Goal: Task Accomplishment & Management: Complete application form

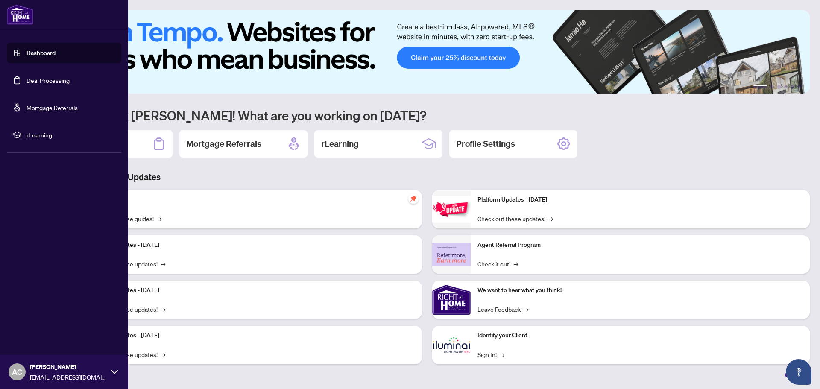
click at [43, 81] on link "Deal Processing" at bounding box center [47, 80] width 43 height 8
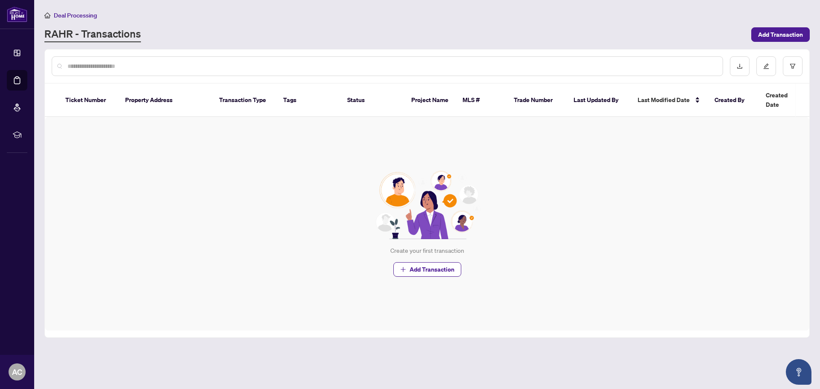
click at [103, 68] on input "text" at bounding box center [391, 66] width 648 height 9
click at [785, 32] on span "Add Transaction" at bounding box center [780, 35] width 45 height 14
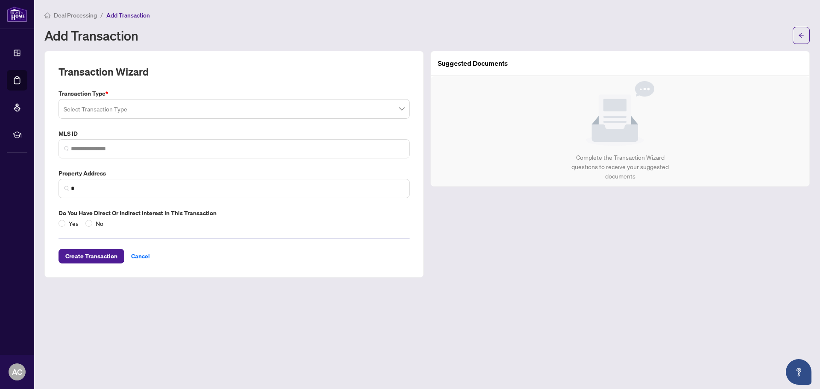
click at [183, 113] on input "search" at bounding box center [230, 110] width 333 height 19
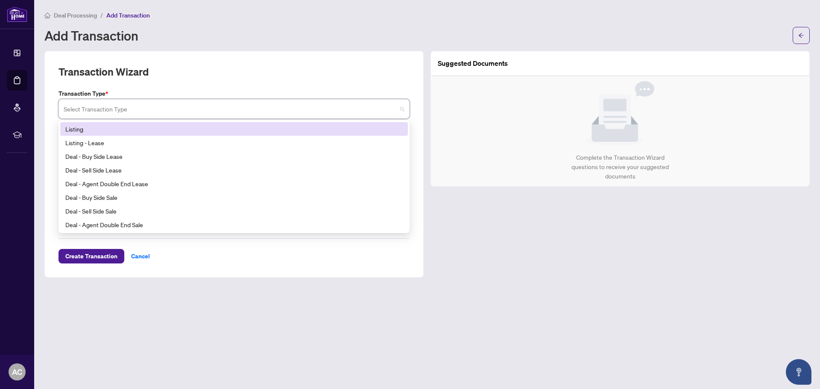
click at [132, 130] on div "Listing" at bounding box center [233, 128] width 337 height 9
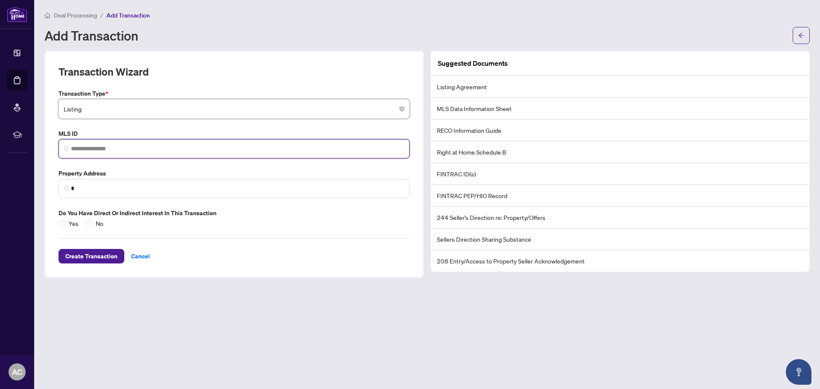
click at [130, 145] on input "search" at bounding box center [237, 148] width 333 height 9
type input "*"
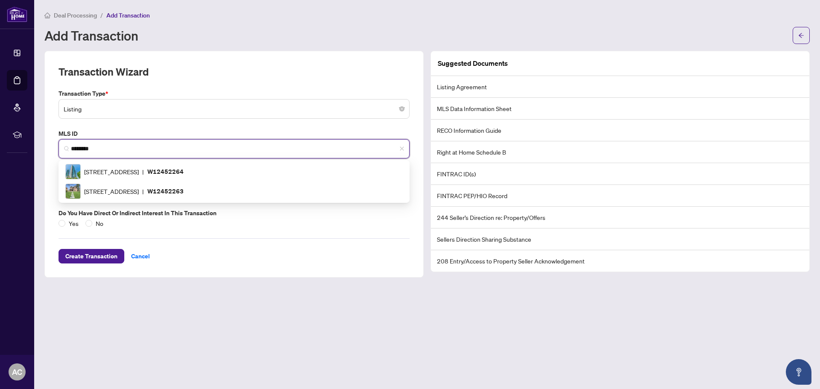
type input "*********"
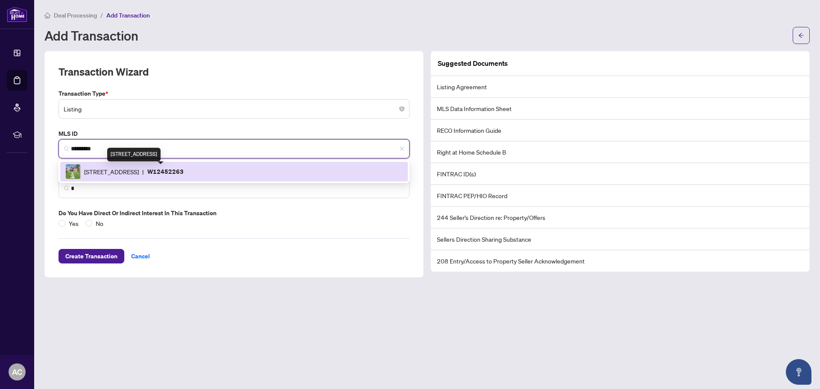
click at [128, 170] on span "[STREET_ADDRESS]" at bounding box center [111, 171] width 55 height 9
type input "**********"
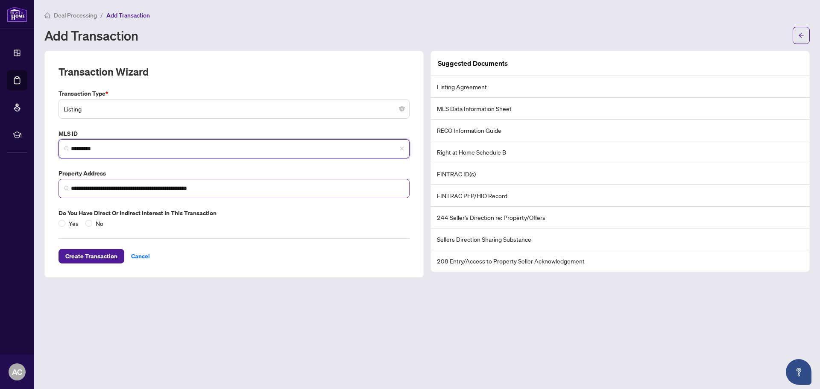
click at [68, 190] on img at bounding box center [66, 188] width 5 height 5
type input "*********"
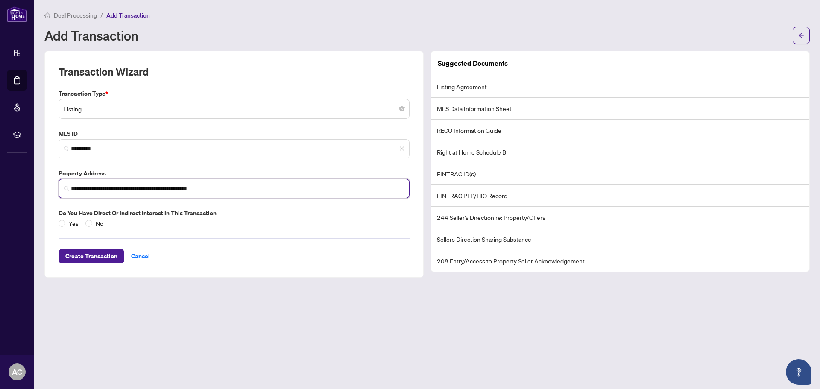
click at [67, 189] on img at bounding box center [66, 188] width 5 height 5
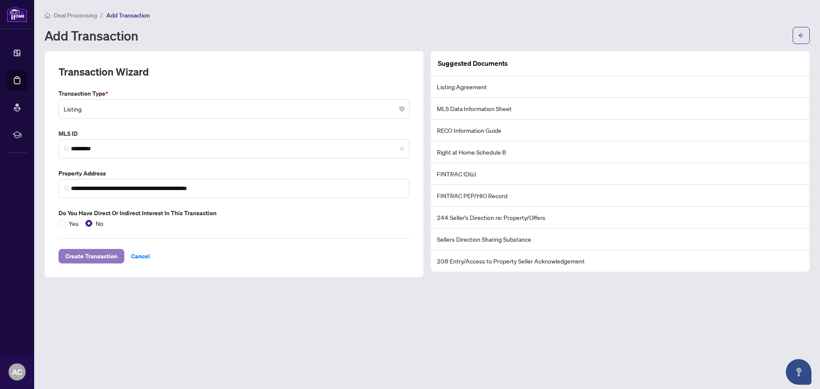
click at [101, 257] on span "Create Transaction" at bounding box center [91, 256] width 52 height 14
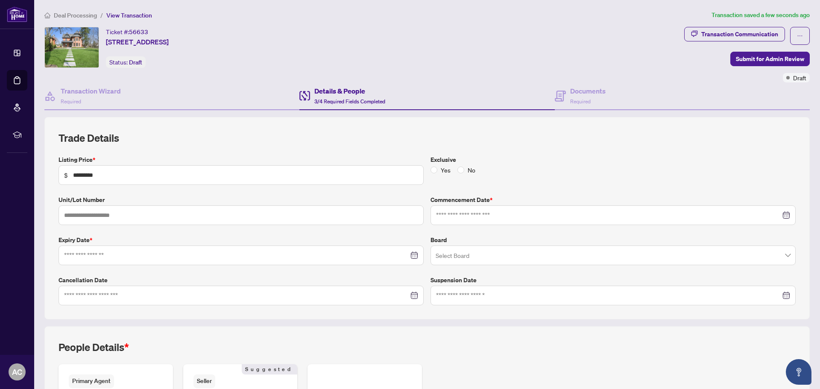
type input "**********"
click at [481, 258] on input "search" at bounding box center [609, 256] width 347 height 19
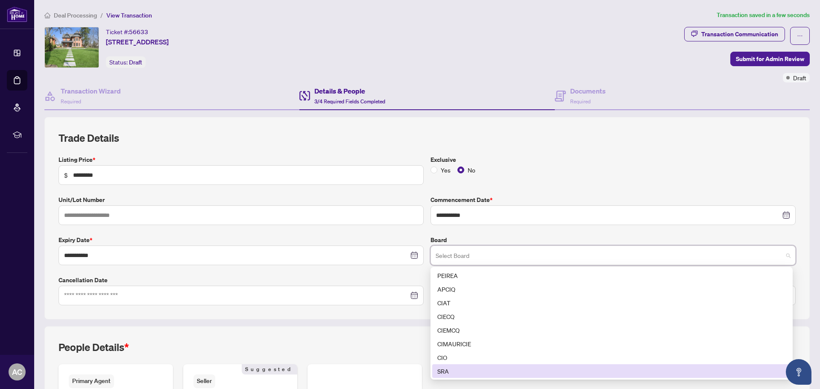
scroll to position [750, 0]
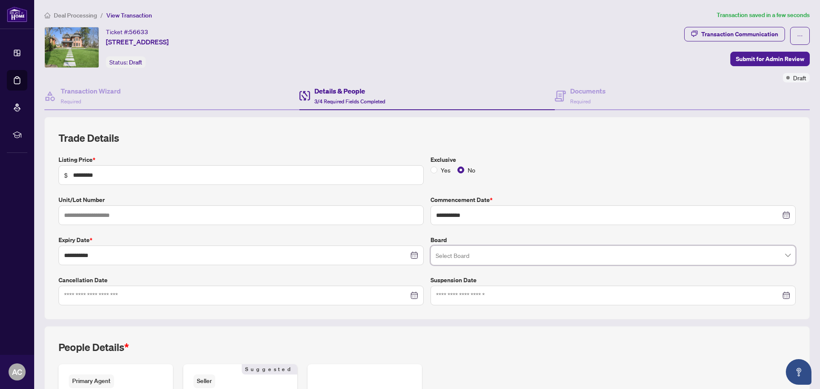
click at [545, 160] on label "Exclusive" at bounding box center [613, 159] width 365 height 9
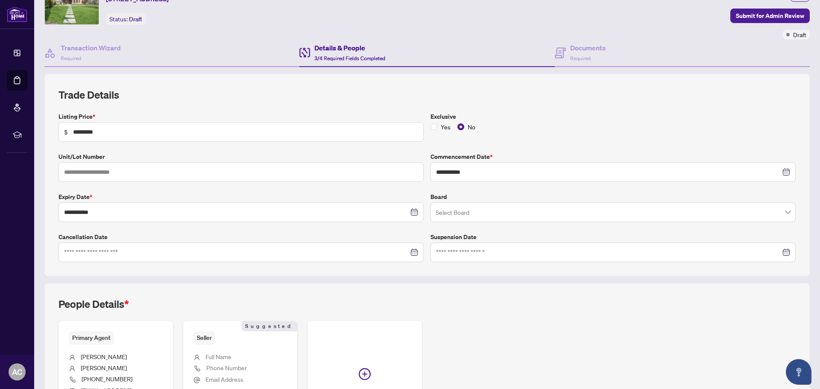
scroll to position [0, 0]
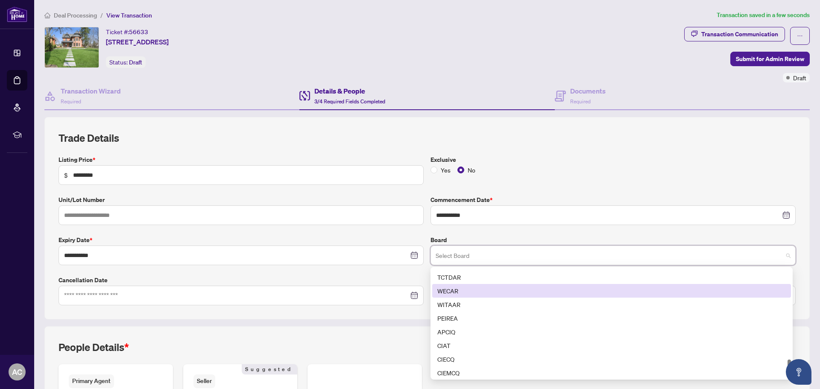
click at [466, 258] on input "search" at bounding box center [609, 256] width 347 height 19
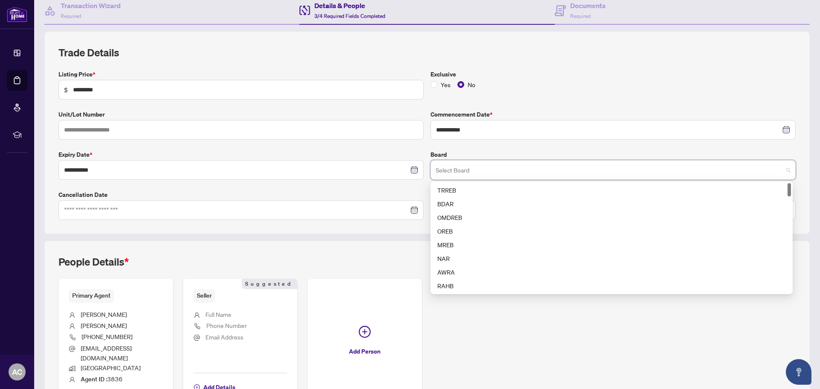
drag, startPoint x: 785, startPoint y: 284, endPoint x: 775, endPoint y: 182, distance: 102.6
click at [775, 182] on div "59 60 61 TRREB BDAR OMDREB OREB MREB NAR AWRA RAHB CLAR BREB" at bounding box center [612, 238] width 362 height 113
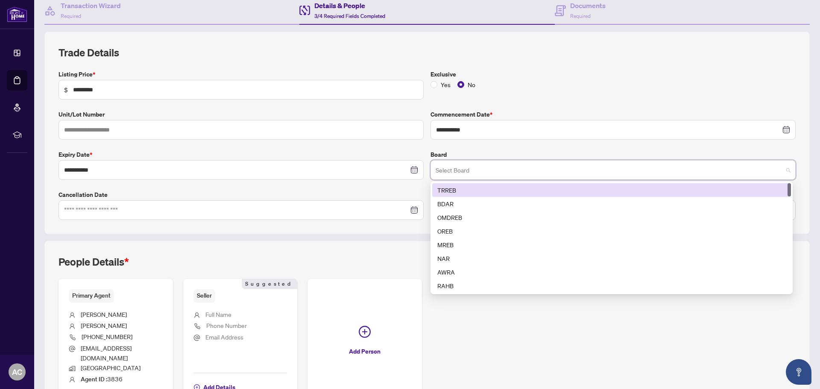
click at [451, 190] on div "TRREB" at bounding box center [611, 189] width 349 height 9
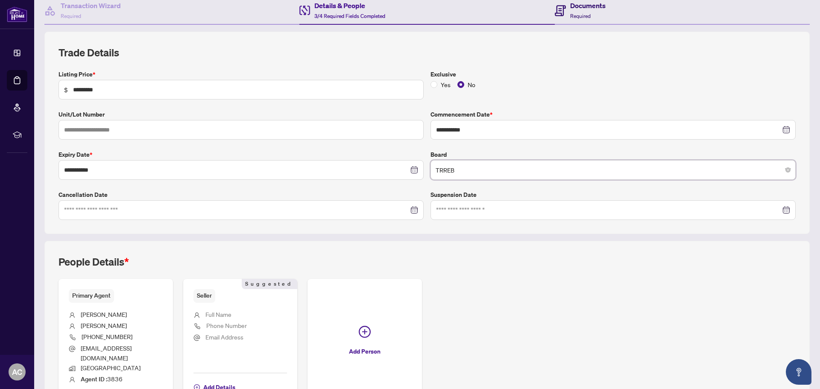
click at [580, 9] on h4 "Documents" at bounding box center [587, 5] width 35 height 10
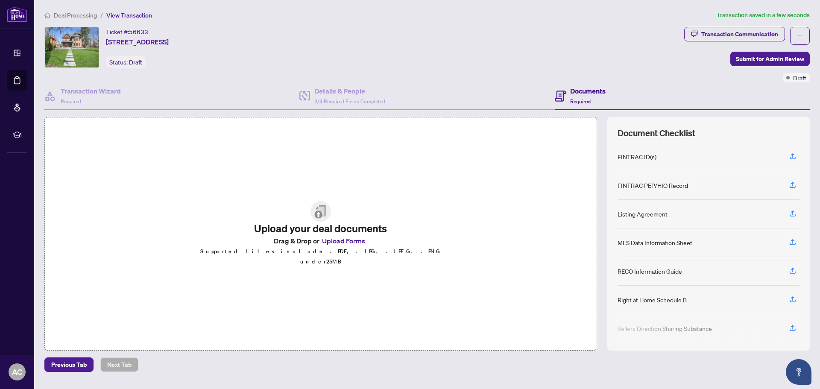
click at [317, 218] on img at bounding box center [321, 211] width 21 height 21
click at [340, 245] on button "Upload Forms" at bounding box center [344, 240] width 48 height 11
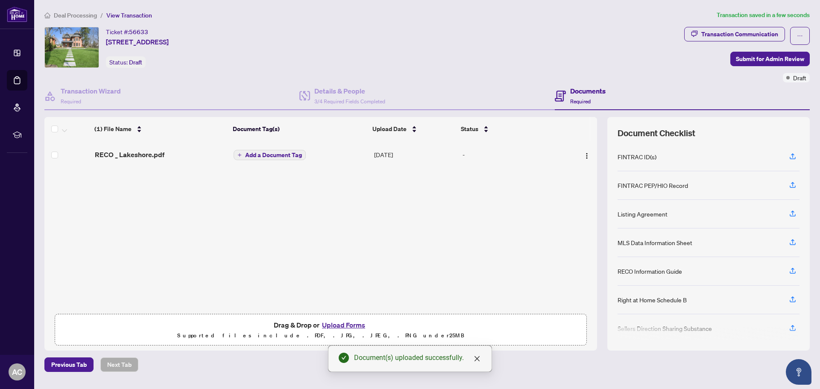
click at [351, 324] on button "Upload Forms" at bounding box center [344, 325] width 48 height 11
click at [267, 155] on span "Add a Document Tag" at bounding box center [273, 155] width 57 height 6
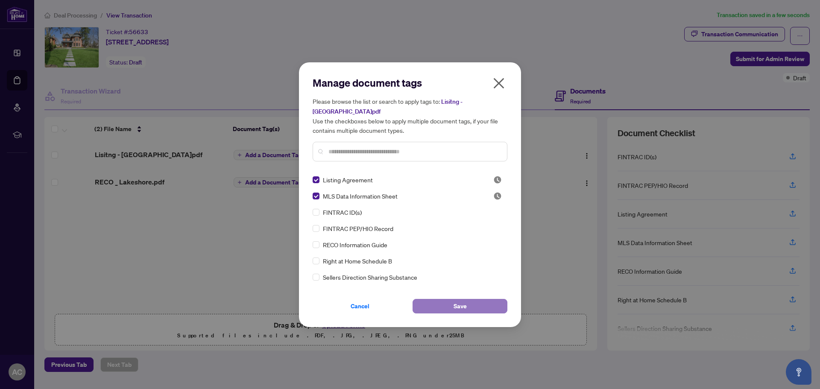
click at [449, 302] on button "Save" at bounding box center [460, 306] width 95 height 15
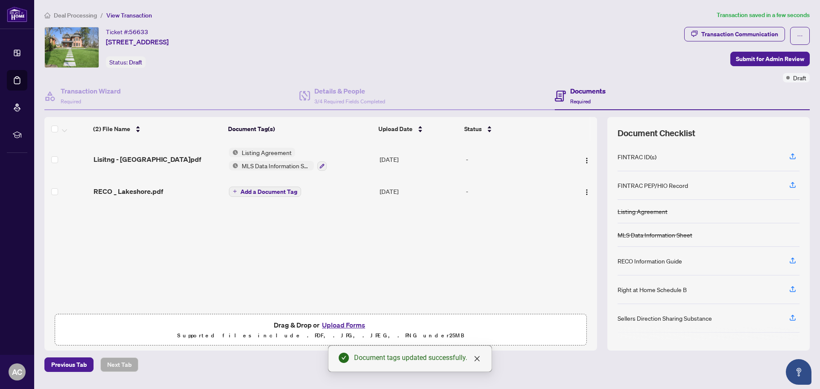
click at [269, 191] on span "Add a Document Tag" at bounding box center [268, 192] width 57 height 6
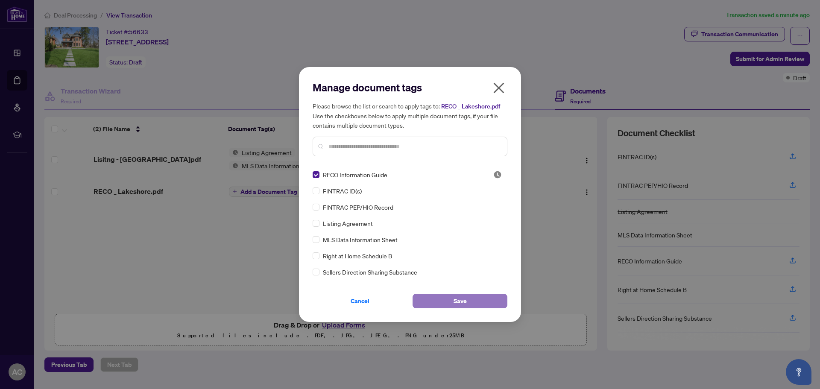
click at [456, 302] on span "Save" at bounding box center [460, 301] width 13 height 14
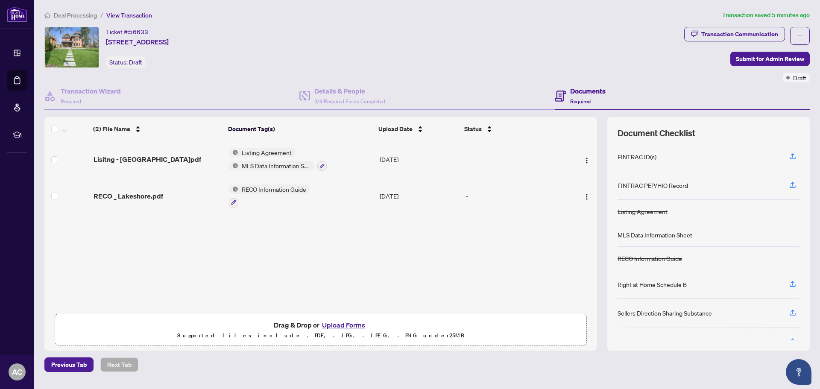
click at [350, 326] on button "Upload Forms" at bounding box center [344, 325] width 48 height 11
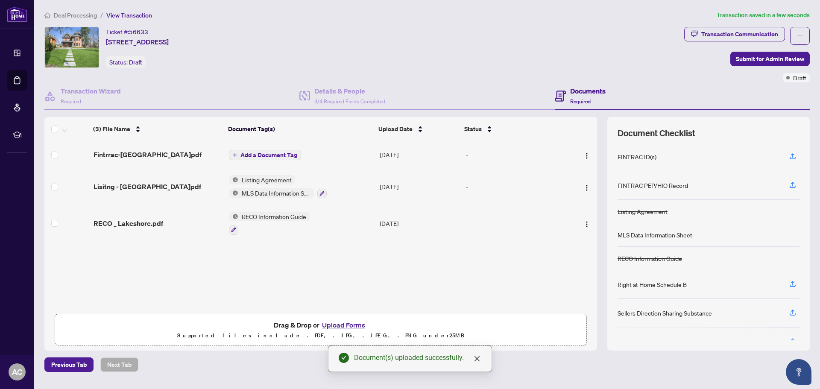
click at [278, 217] on span "RECO Information Guide" at bounding box center [273, 216] width 71 height 9
click at [233, 230] on icon "button" at bounding box center [234, 230] width 5 height 5
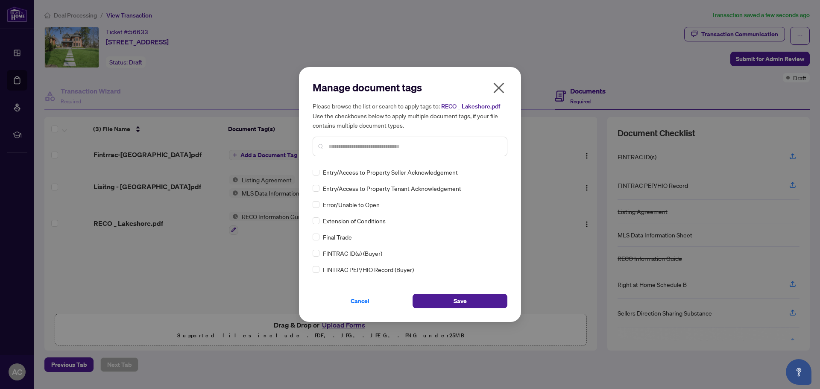
scroll to position [897, 0]
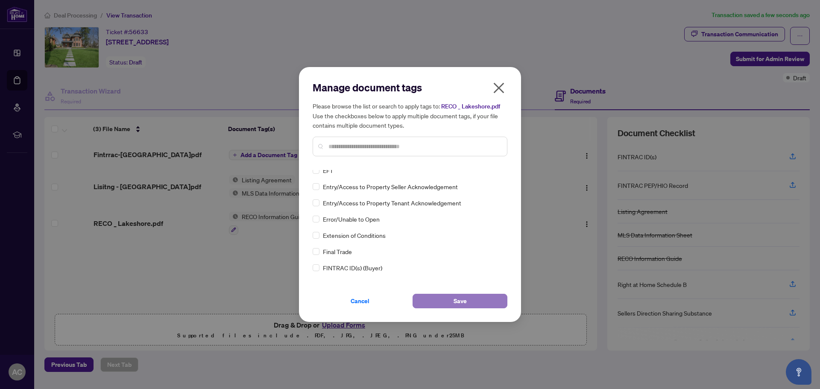
click at [463, 302] on span "Save" at bounding box center [460, 301] width 13 height 14
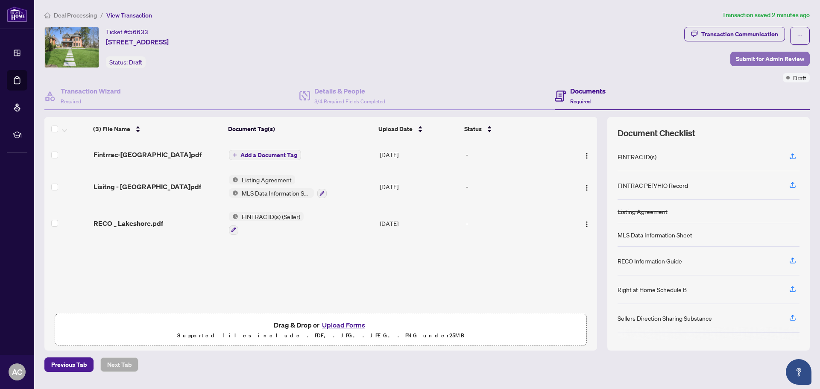
click at [752, 62] on span "Submit for Admin Review" at bounding box center [770, 59] width 68 height 14
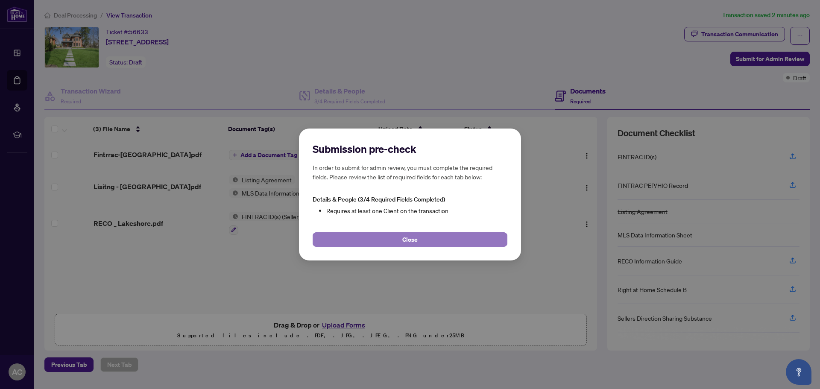
click at [409, 239] on span "Close" at bounding box center [409, 240] width 15 height 14
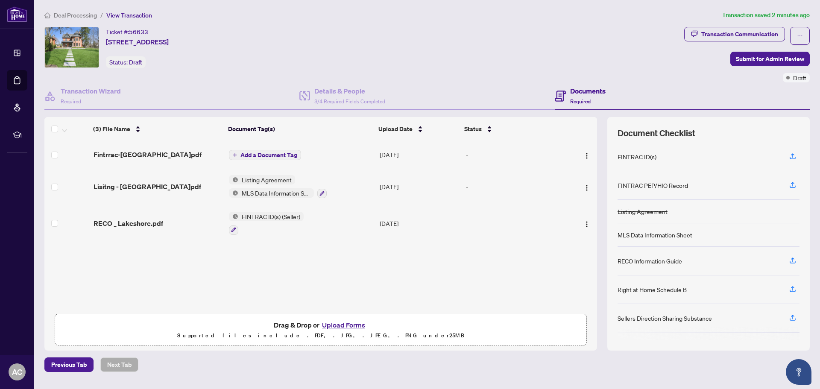
click at [254, 214] on span "FINTRAC ID(s) (Seller)" at bounding box center [270, 216] width 65 height 9
click at [233, 228] on icon "button" at bounding box center [233, 229] width 5 height 5
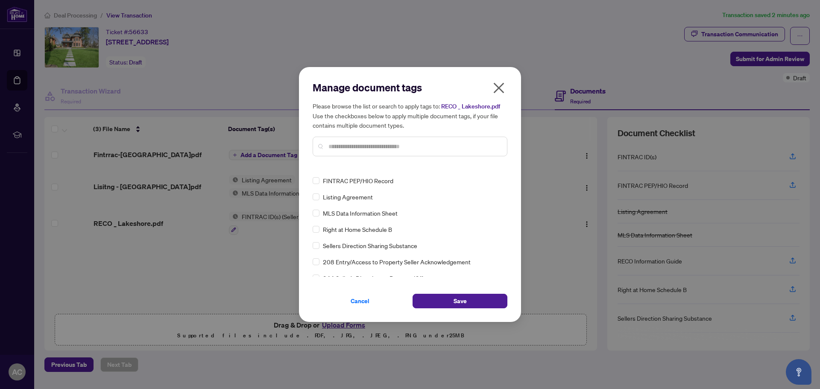
scroll to position [0, 0]
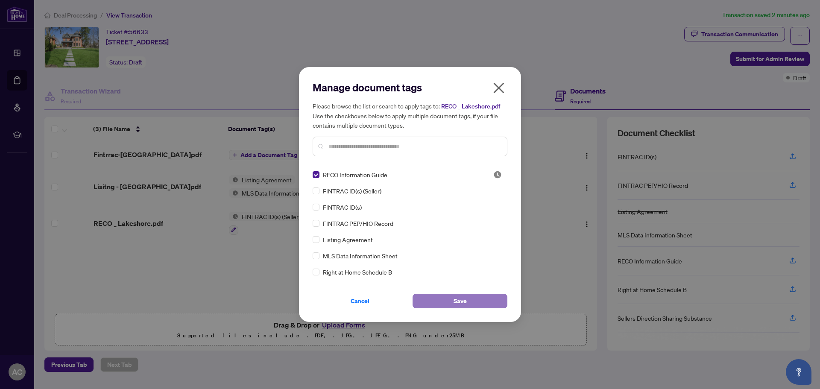
click at [444, 303] on button "Save" at bounding box center [460, 301] width 95 height 15
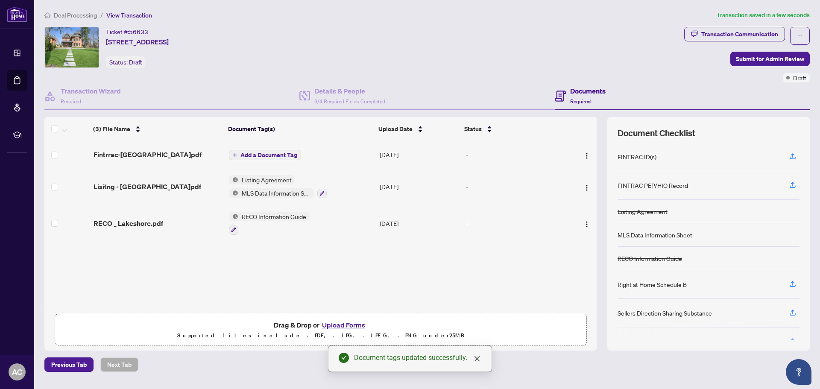
click at [249, 152] on span "Add a Document Tag" at bounding box center [268, 155] width 57 height 6
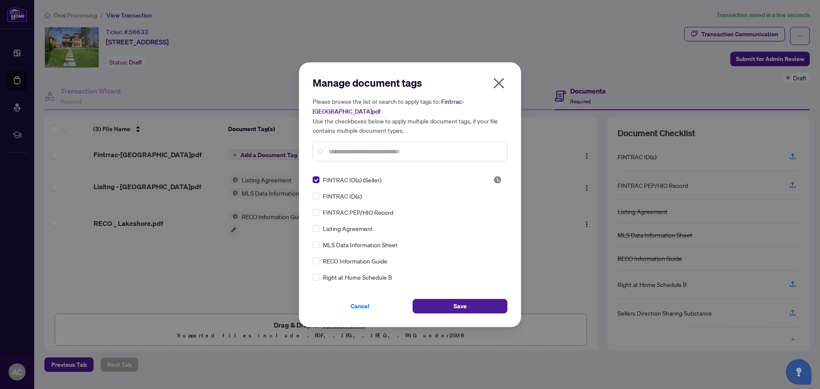
click at [364, 208] on span "FINTRAC PEP/HIO Record" at bounding box center [358, 212] width 70 height 9
drag, startPoint x: 450, startPoint y: 302, endPoint x: 426, endPoint y: 297, distance: 23.9
click at [450, 302] on button "Save" at bounding box center [460, 306] width 95 height 15
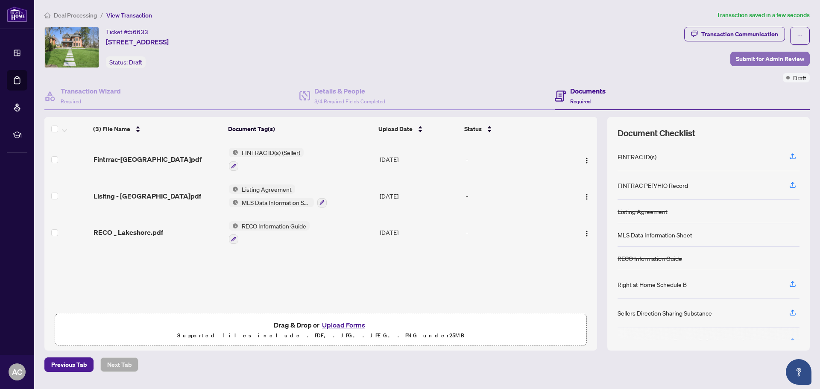
click at [757, 58] on span "Submit for Admin Review" at bounding box center [770, 59] width 68 height 14
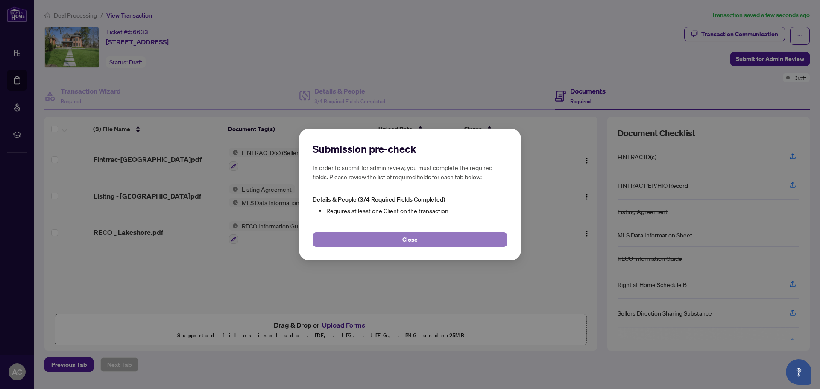
click at [422, 240] on button "Close" at bounding box center [410, 239] width 195 height 15
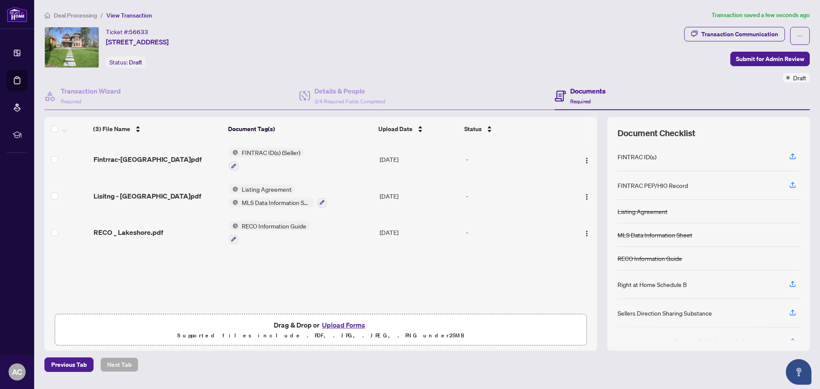
click at [647, 185] on div "FINTRAC PEP/HIO Record" at bounding box center [653, 185] width 70 height 9
click at [235, 166] on icon "button" at bounding box center [233, 166] width 5 height 5
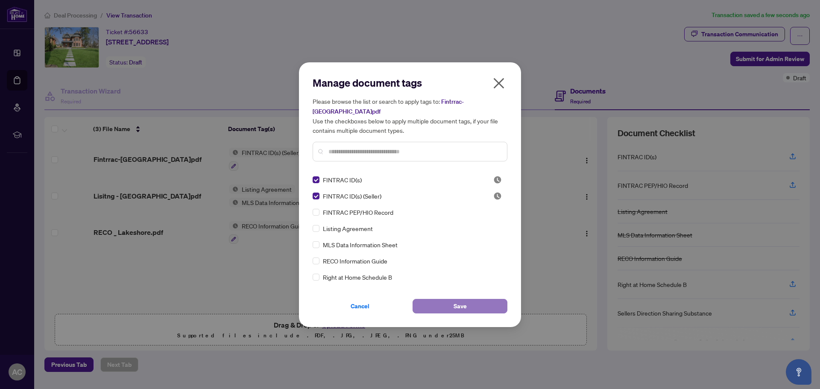
click at [435, 303] on button "Save" at bounding box center [460, 306] width 95 height 15
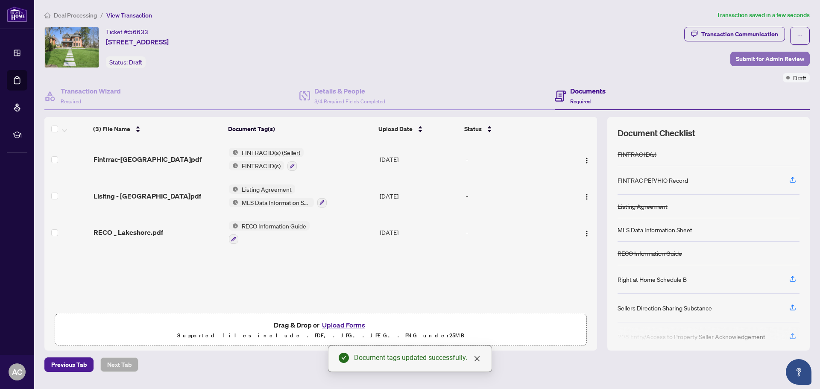
click at [745, 58] on span "Submit for Admin Review" at bounding box center [770, 59] width 68 height 14
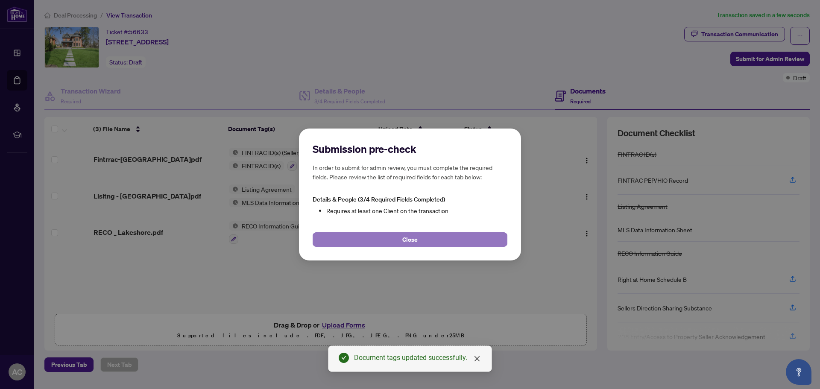
click at [414, 240] on span "Close" at bounding box center [409, 240] width 15 height 14
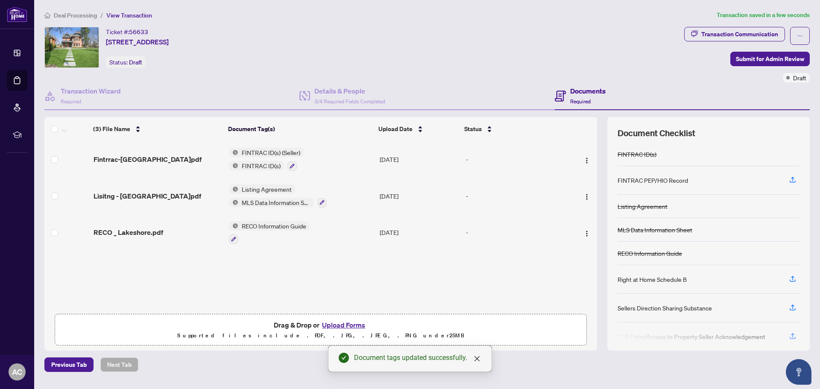
click at [276, 168] on span "FINTRAC ID(s)" at bounding box center [261, 165] width 46 height 9
click at [292, 165] on icon "button" at bounding box center [292, 166] width 5 height 5
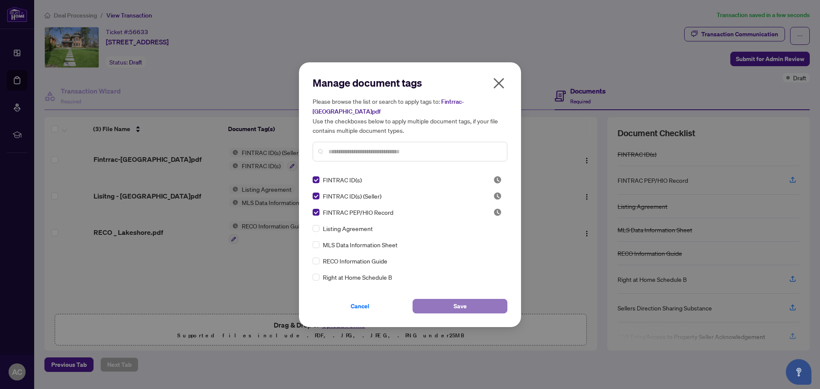
click at [432, 299] on button "Save" at bounding box center [460, 306] width 95 height 15
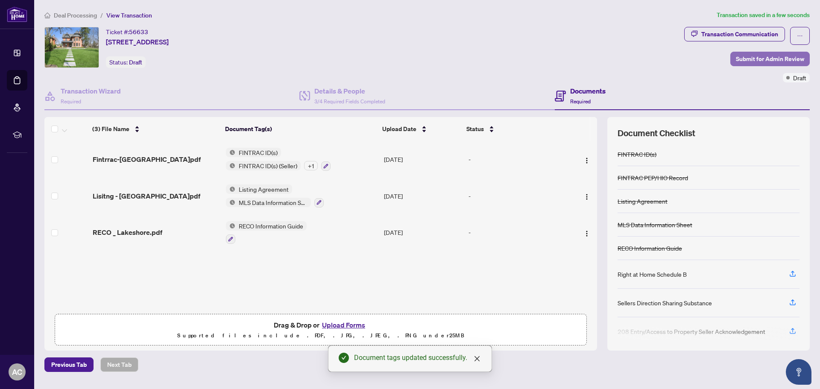
click at [754, 59] on span "Submit for Admin Review" at bounding box center [770, 59] width 68 height 14
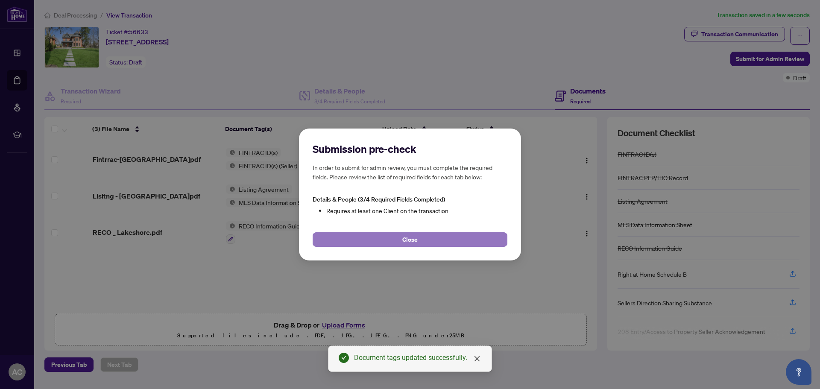
click at [429, 242] on button "Close" at bounding box center [410, 239] width 195 height 15
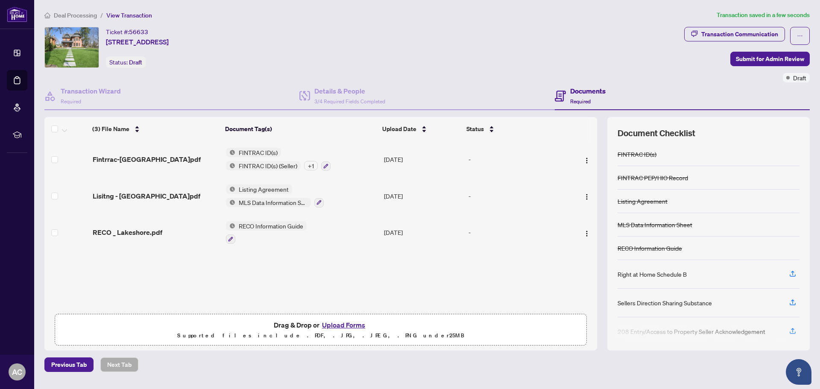
click at [323, 258] on div "(3) File Name Document Tag(s) Upload Date Status Fintrrac-Lakeshore.pdf FINTRAC…" at bounding box center [320, 225] width 553 height 169
click at [586, 99] on span "Required" at bounding box center [580, 101] width 21 height 6
click at [767, 32] on div "Transaction Communication" at bounding box center [739, 34] width 77 height 14
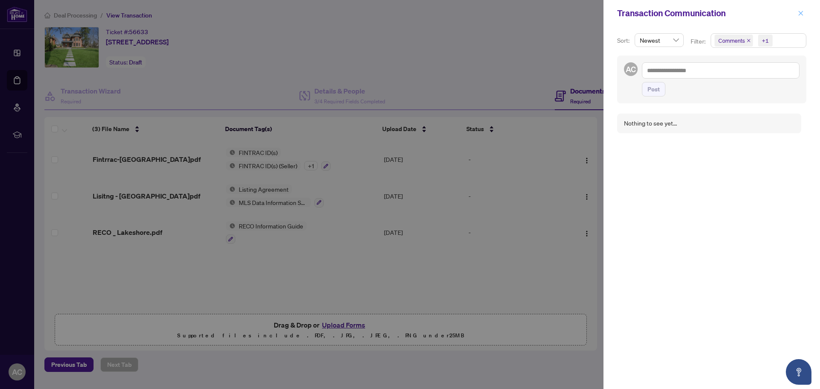
click at [805, 12] on button "button" at bounding box center [800, 13] width 11 height 10
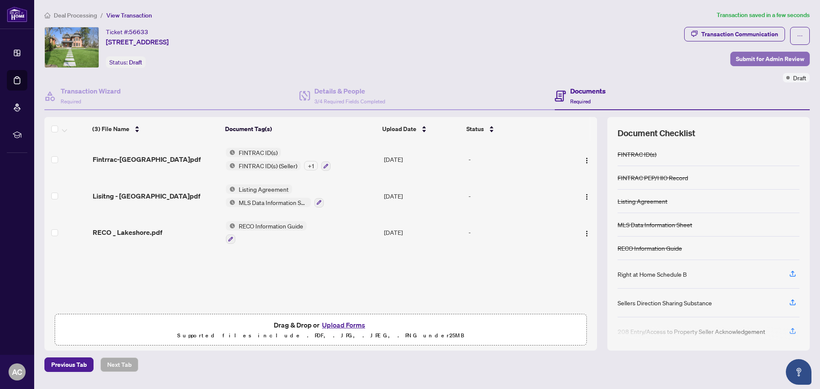
click at [769, 59] on span "Submit for Admin Review" at bounding box center [770, 59] width 68 height 14
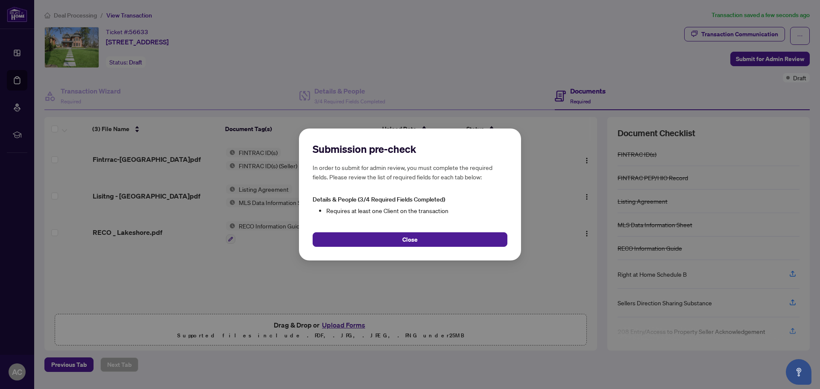
click at [399, 201] on span "Details & People (3/4 Required Fields Completed)" at bounding box center [379, 200] width 132 height 8
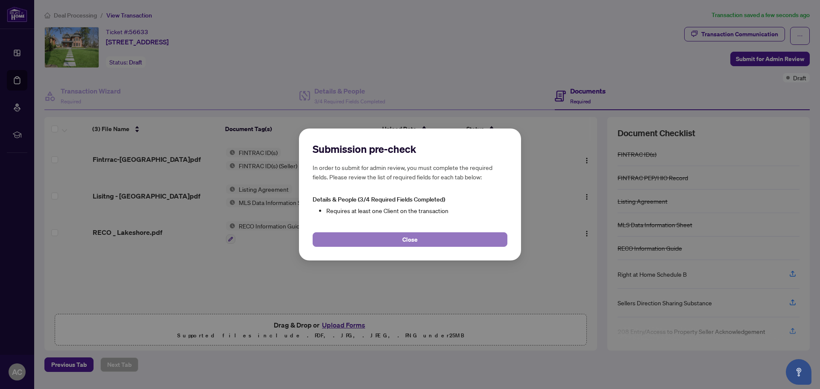
click at [415, 238] on span "Close" at bounding box center [409, 240] width 15 height 14
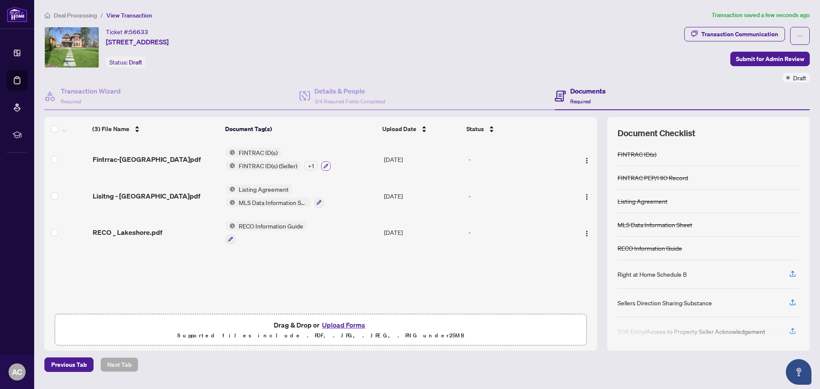
click at [321, 166] on button "button" at bounding box center [325, 165] width 9 height 9
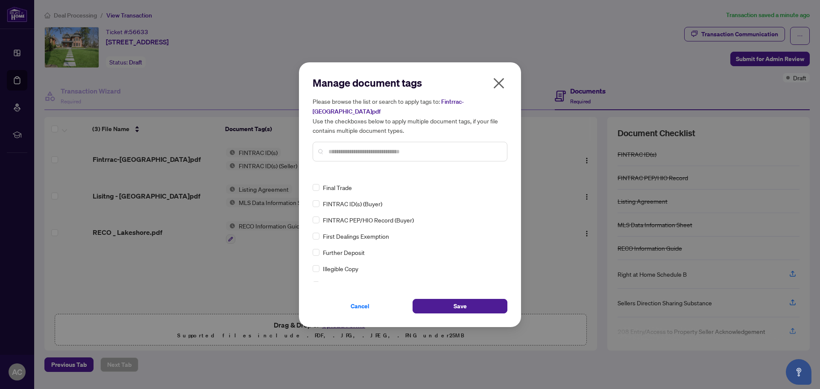
scroll to position [9, 0]
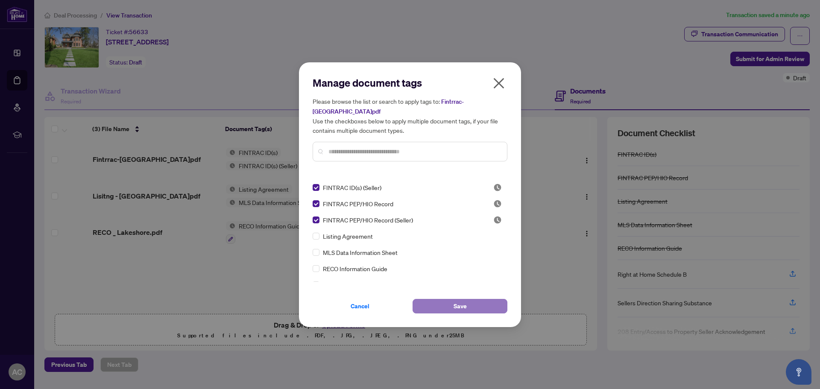
click at [466, 302] on span "Save" at bounding box center [460, 306] width 13 height 14
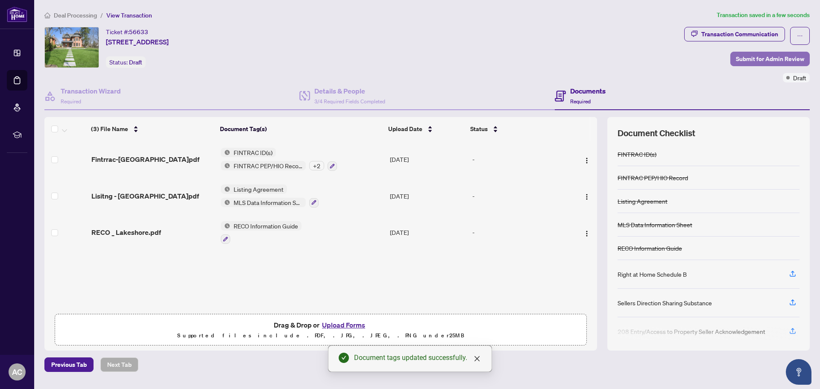
click at [750, 56] on span "Submit for Admin Review" at bounding box center [770, 59] width 68 height 14
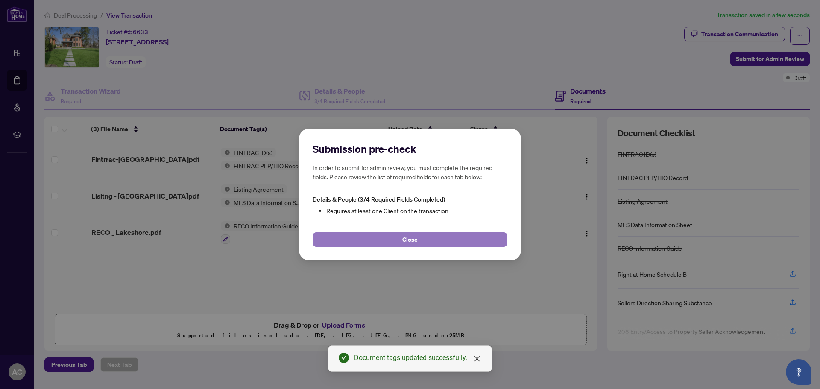
click at [413, 239] on span "Close" at bounding box center [409, 240] width 15 height 14
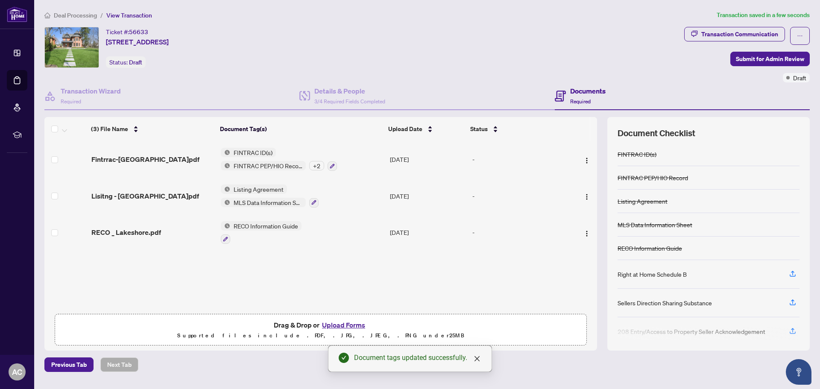
click at [318, 164] on div "+ 2" at bounding box center [316, 165] width 15 height 9
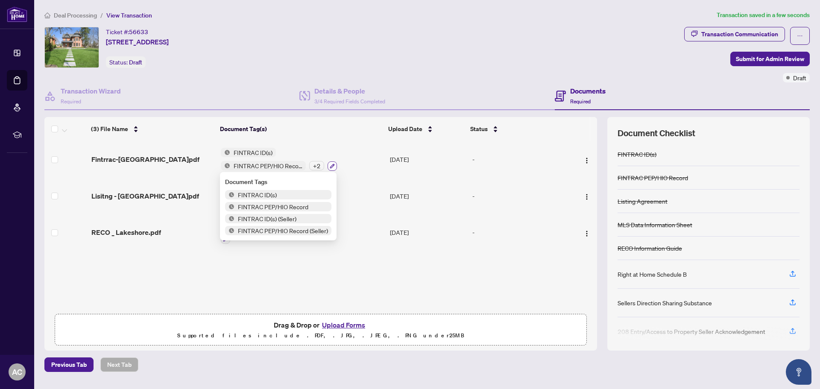
click at [332, 165] on icon "button" at bounding box center [332, 166] width 5 height 5
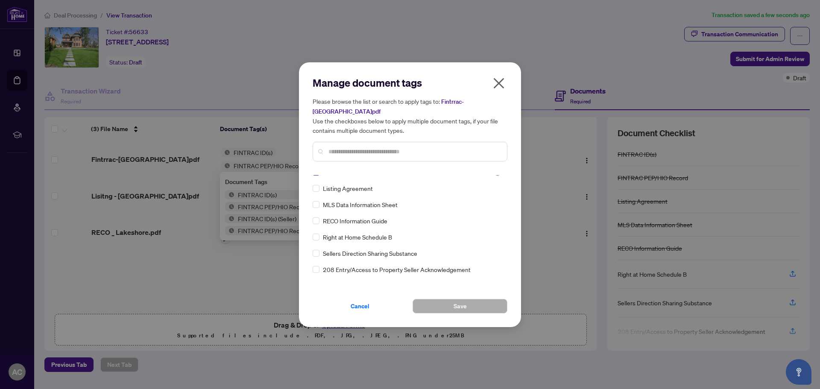
scroll to position [0, 0]
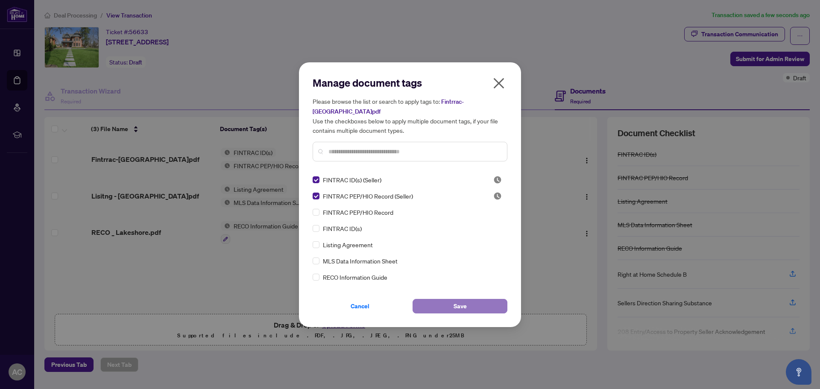
click at [469, 300] on button "Save" at bounding box center [460, 306] width 95 height 15
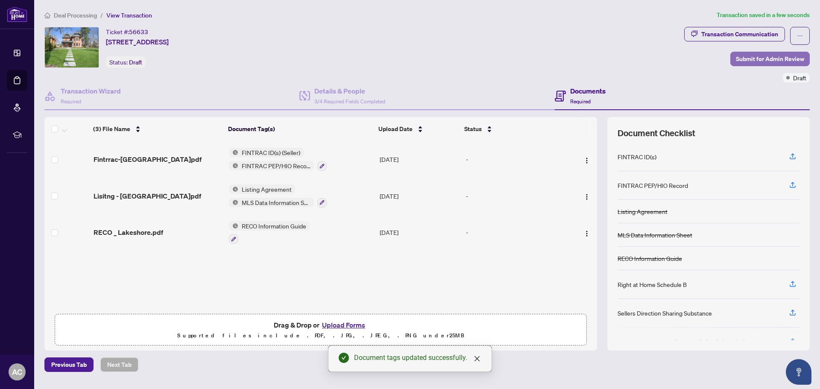
click at [762, 56] on span "Submit for Admin Review" at bounding box center [770, 59] width 68 height 14
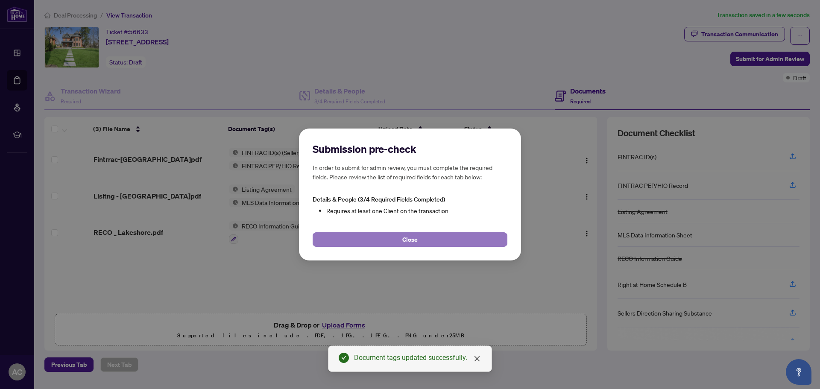
click at [430, 241] on button "Close" at bounding box center [410, 239] width 195 height 15
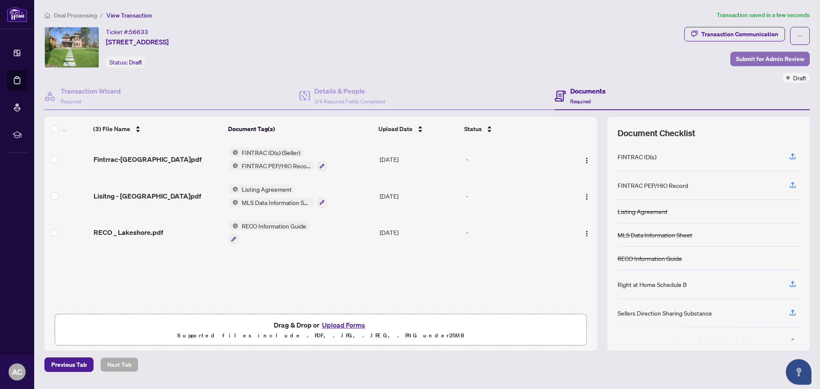
click at [742, 57] on span "Submit for Admin Review" at bounding box center [770, 59] width 68 height 14
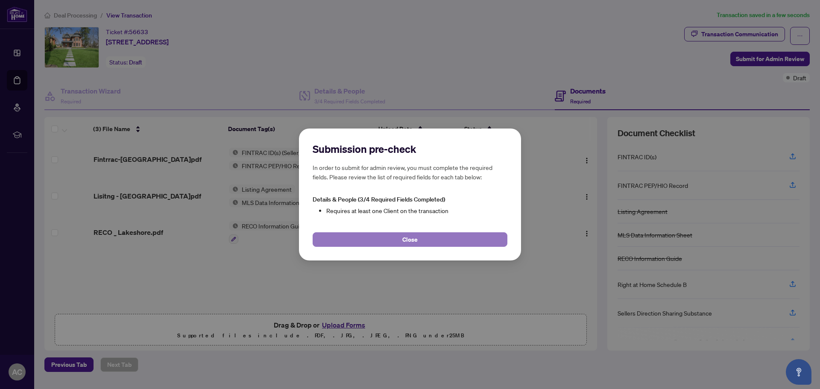
click at [378, 245] on button "Close" at bounding box center [410, 239] width 195 height 15
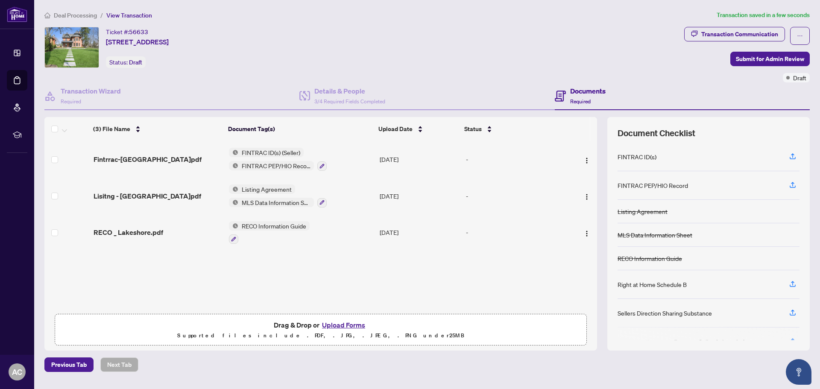
click at [325, 168] on button "button" at bounding box center [321, 165] width 9 height 9
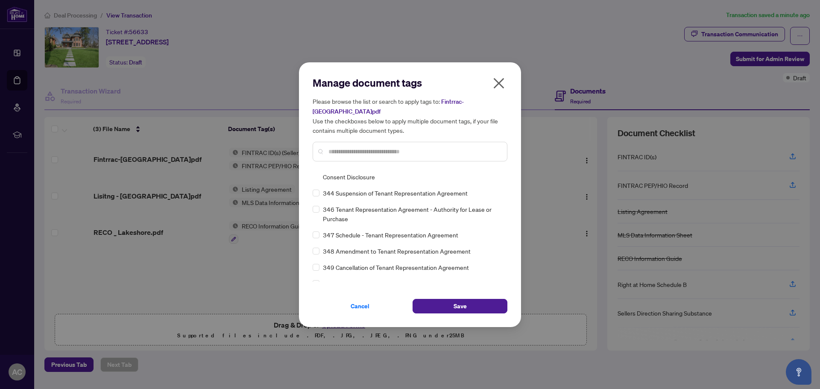
scroll to position [3973, 0]
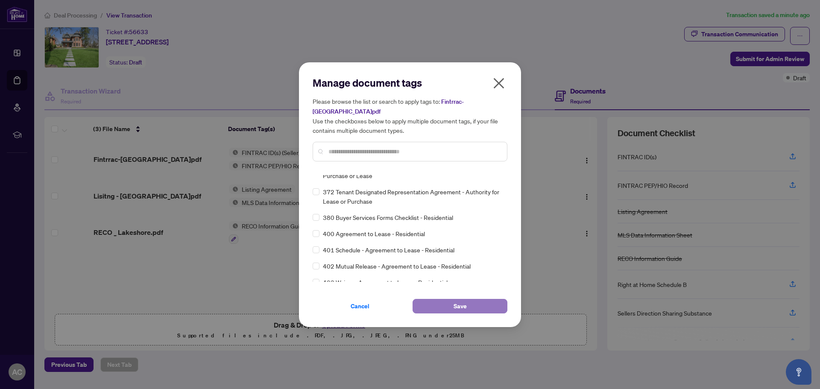
click at [433, 302] on button "Save" at bounding box center [460, 306] width 95 height 15
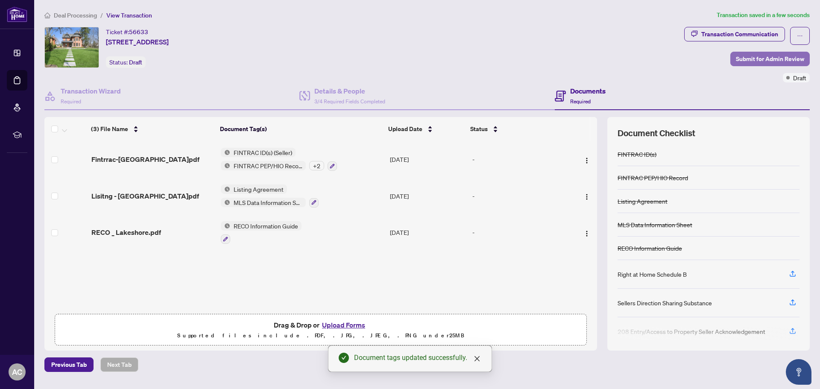
click at [750, 59] on span "Submit for Admin Review" at bounding box center [770, 59] width 68 height 14
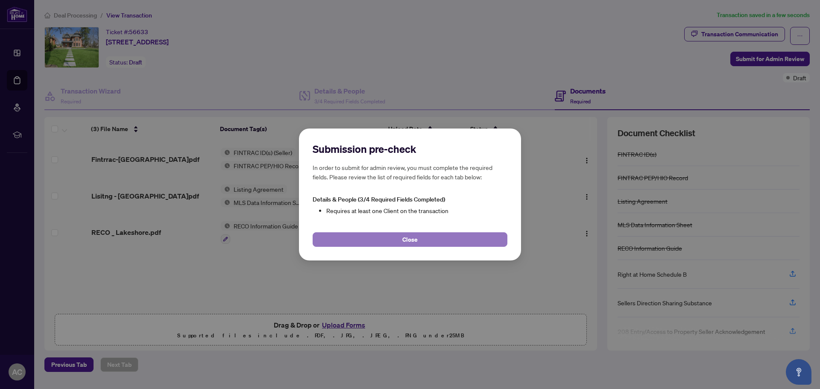
click at [412, 238] on span "Close" at bounding box center [409, 240] width 15 height 14
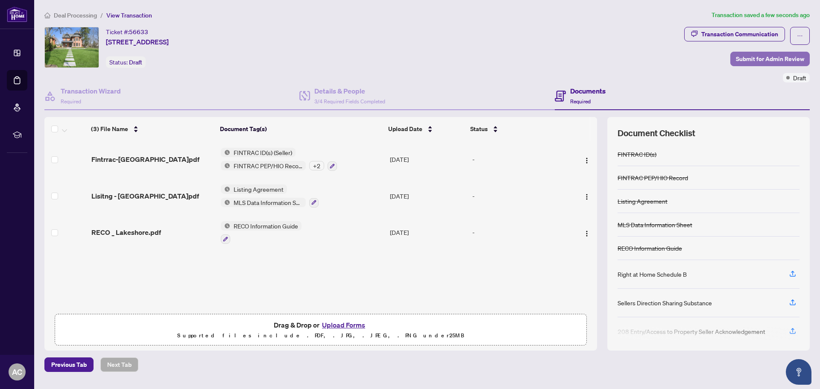
click at [763, 59] on span "Submit for Admin Review" at bounding box center [770, 59] width 68 height 14
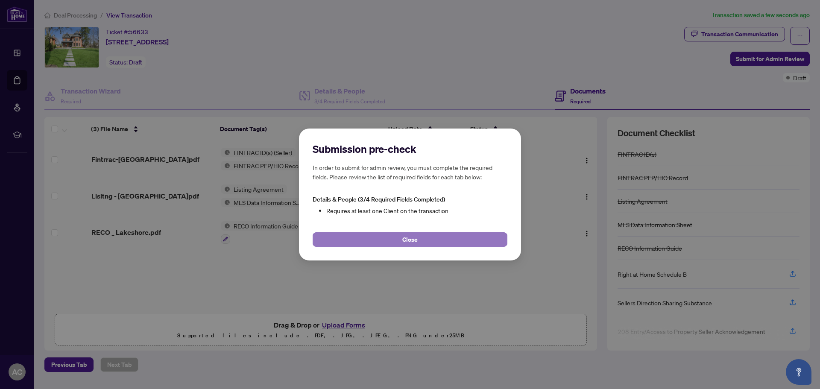
click at [403, 240] on span "Close" at bounding box center [409, 240] width 15 height 14
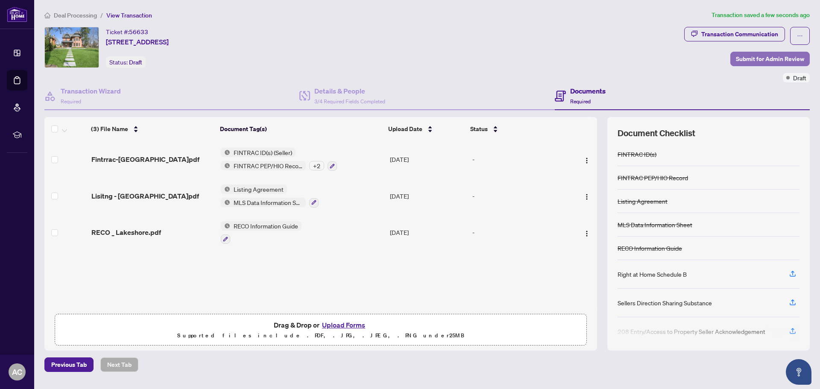
click at [753, 57] on span "Submit for Admin Review" at bounding box center [770, 59] width 68 height 14
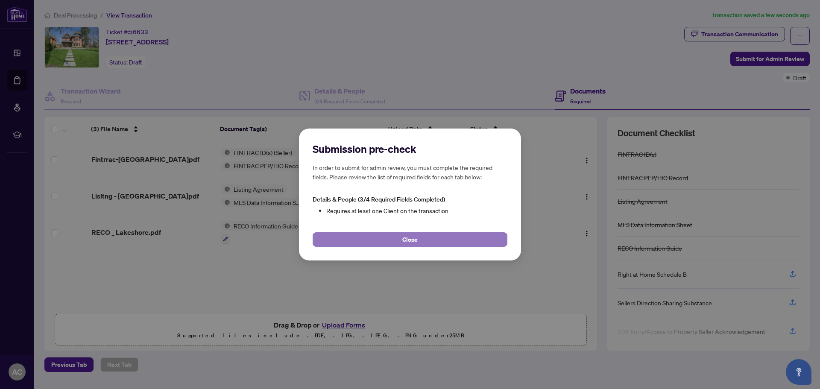
click at [383, 238] on button "Close" at bounding box center [410, 239] width 195 height 15
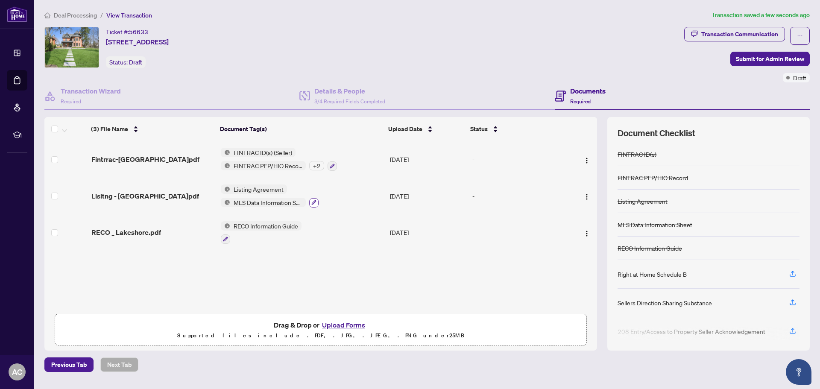
click at [313, 201] on icon "button" at bounding box center [313, 202] width 5 height 5
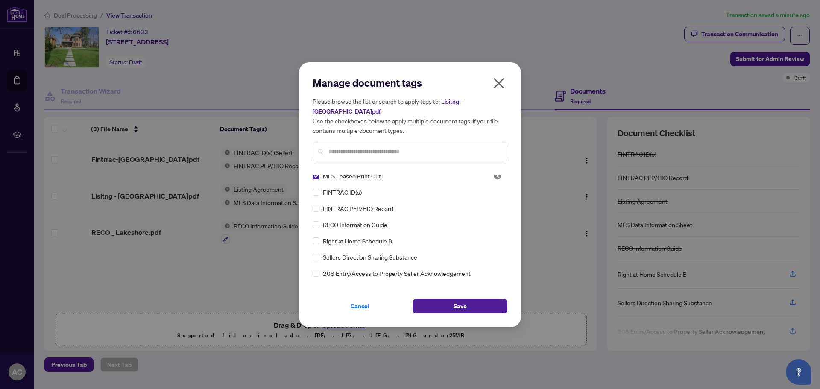
scroll to position [85, 0]
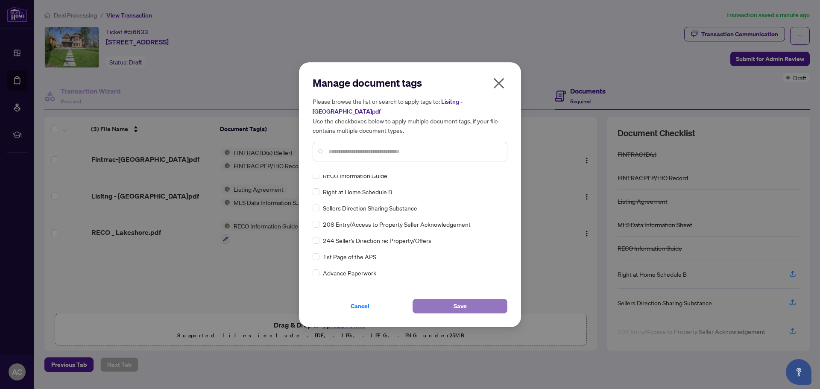
click at [459, 304] on span "Save" at bounding box center [460, 306] width 13 height 14
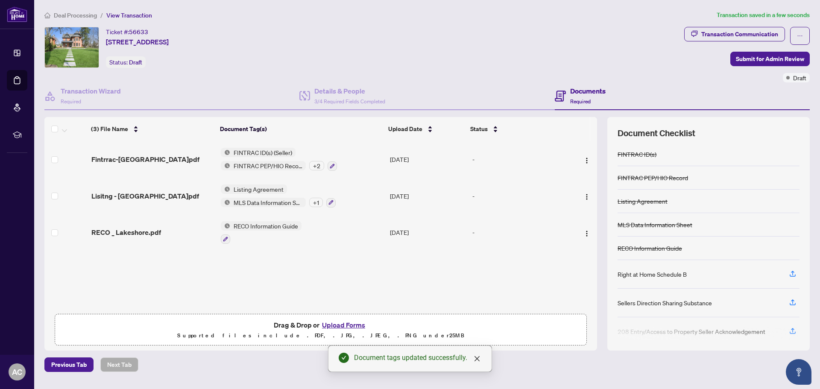
click at [314, 202] on div "+ 1" at bounding box center [316, 202] width 14 height 9
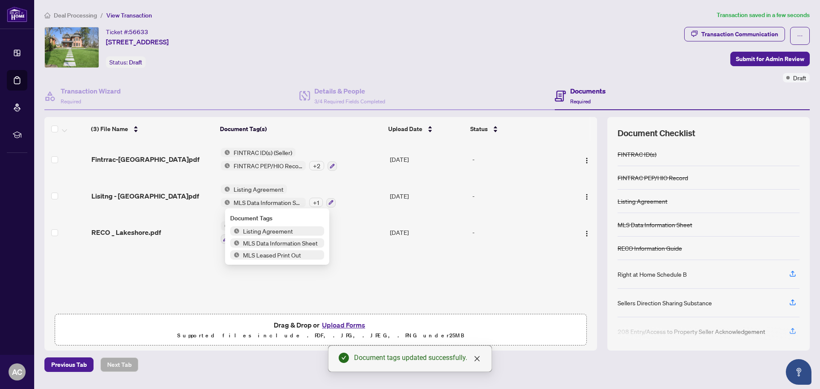
click at [314, 202] on div "+ 1" at bounding box center [316, 202] width 14 height 9
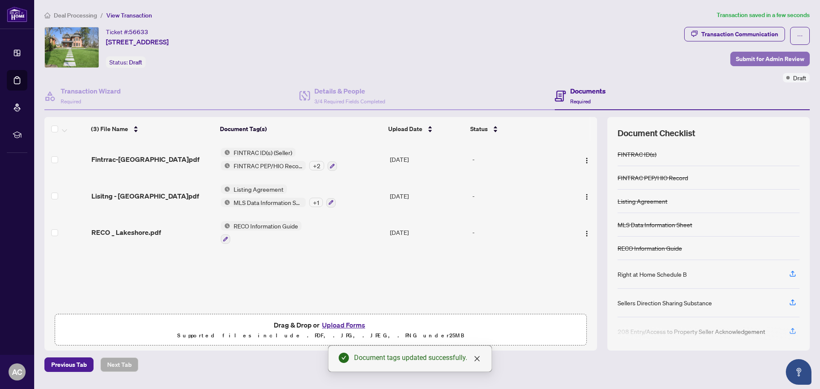
click at [740, 60] on span "Submit for Admin Review" at bounding box center [770, 59] width 68 height 14
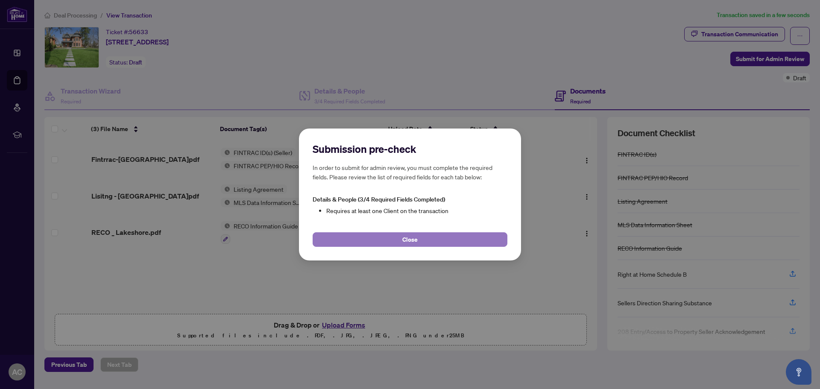
click at [405, 241] on span "Close" at bounding box center [409, 240] width 15 height 14
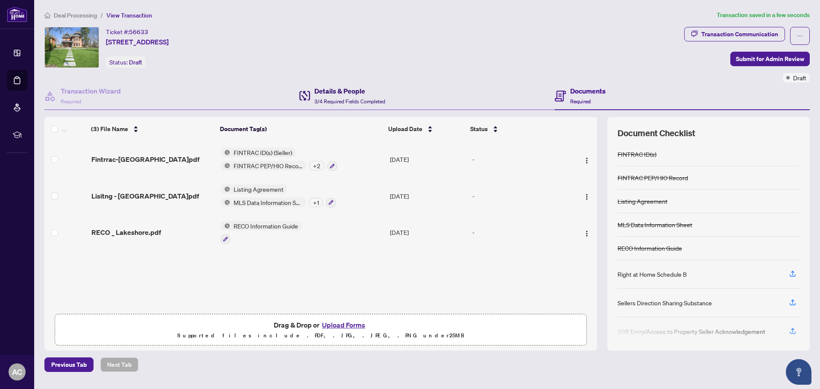
click at [331, 91] on h4 "Details & People" at bounding box center [349, 91] width 71 height 10
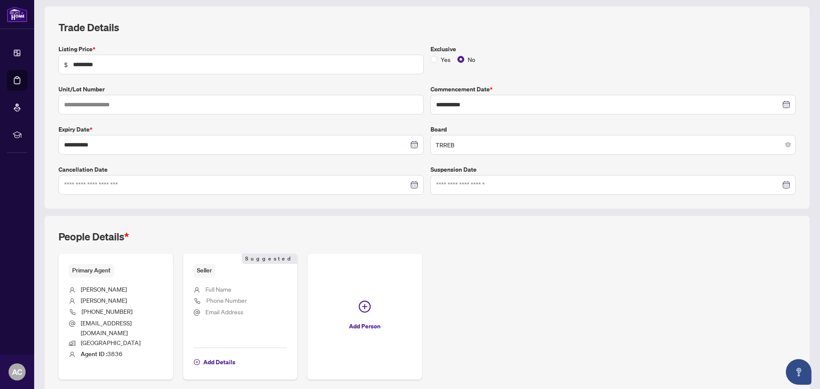
scroll to position [138, 0]
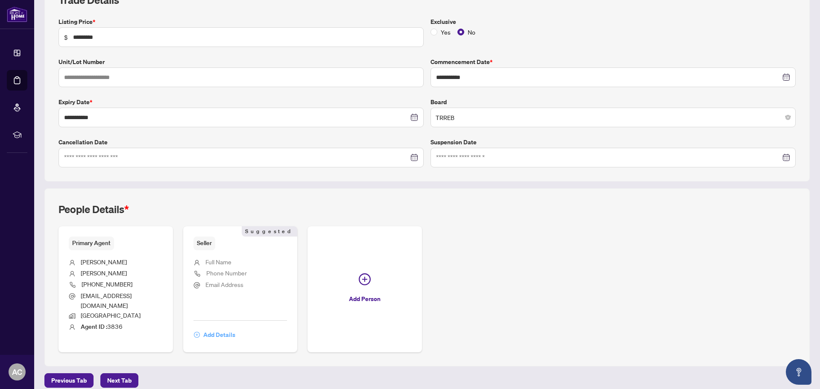
click at [220, 328] on span "Add Details" at bounding box center [219, 335] width 32 height 14
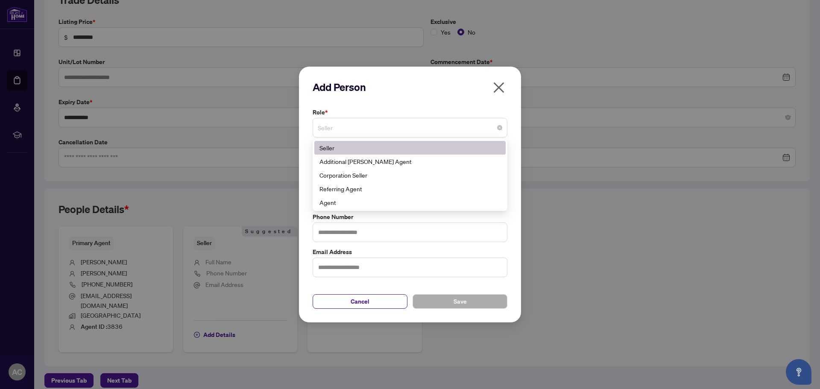
click at [325, 129] on span "Seller" at bounding box center [410, 128] width 185 height 16
click at [332, 148] on div "Seller" at bounding box center [410, 147] width 181 height 9
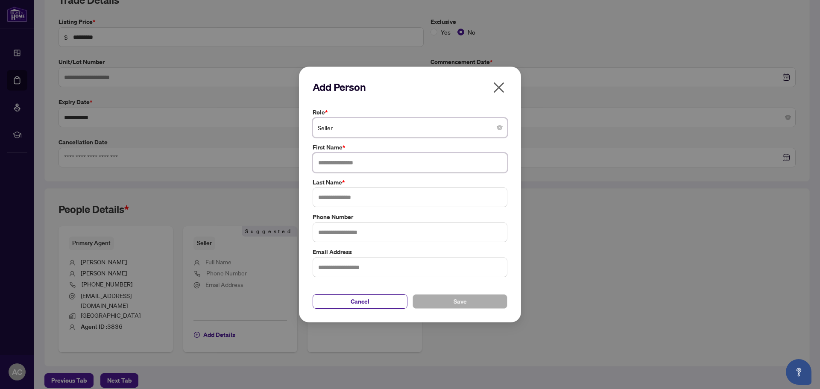
click at [327, 162] on input "text" at bounding box center [410, 163] width 195 height 20
type input "**********"
click at [337, 197] on input "text" at bounding box center [410, 198] width 195 height 20
type input "**********"
drag, startPoint x: 416, startPoint y: 163, endPoint x: 337, endPoint y: 171, distance: 79.4
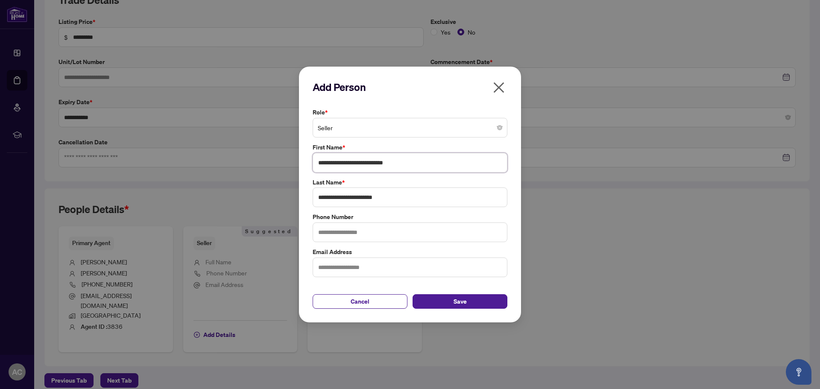
click at [337, 171] on input "**********" at bounding box center [410, 163] width 195 height 20
type input "****"
click at [449, 304] on button "Save" at bounding box center [460, 301] width 95 height 15
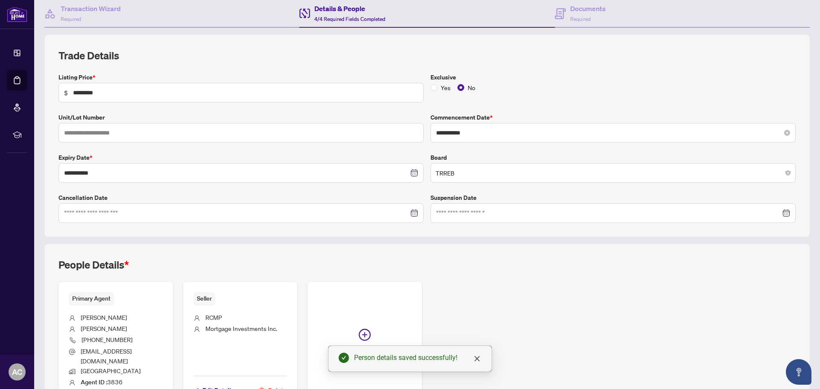
scroll to position [0, 0]
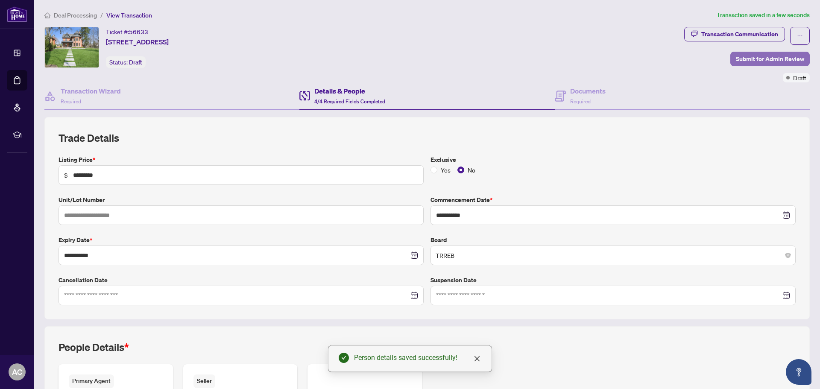
click at [749, 61] on span "Submit for Admin Review" at bounding box center [770, 59] width 68 height 14
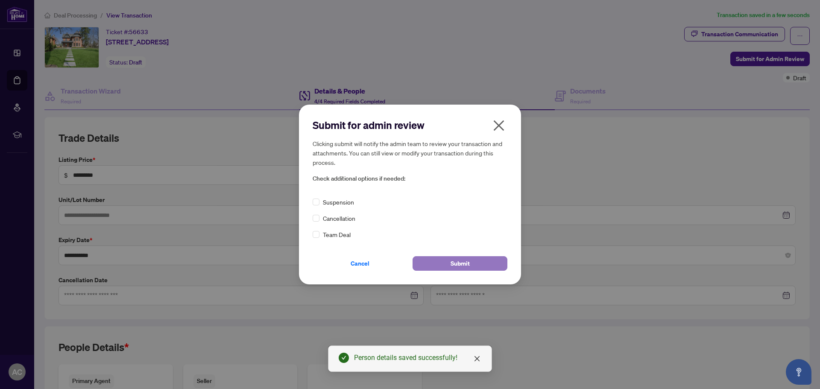
click at [448, 261] on button "Submit" at bounding box center [460, 263] width 95 height 15
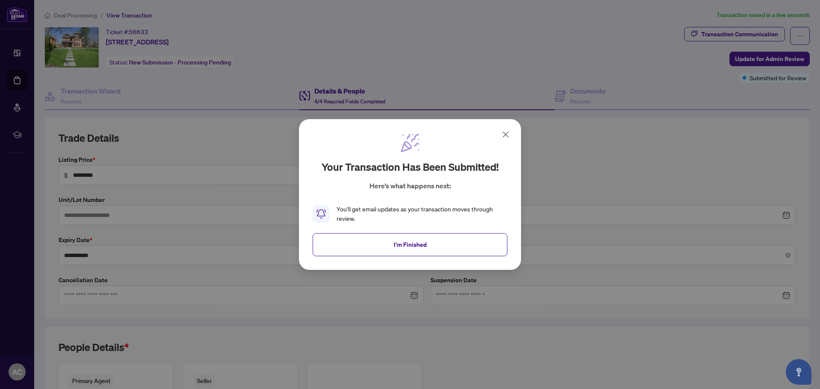
click at [415, 240] on span "I'm Finished" at bounding box center [410, 245] width 33 height 14
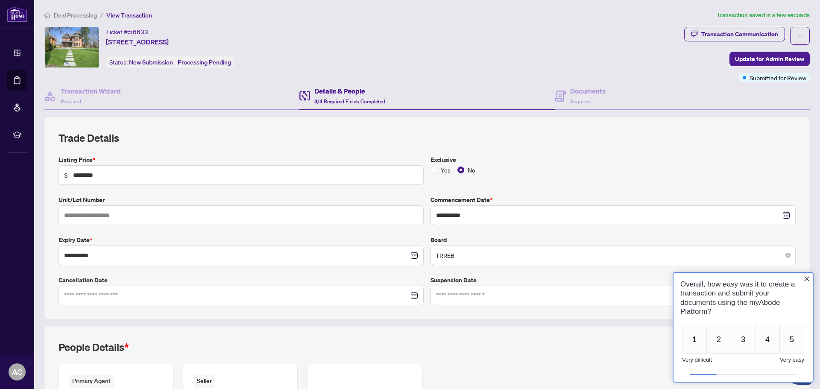
click at [803, 279] on div "Overall, how easy was it to create a transaction and submit your documents usin…" at bounding box center [743, 298] width 139 height 50
click at [805, 279] on icon "Close button" at bounding box center [806, 279] width 7 height 7
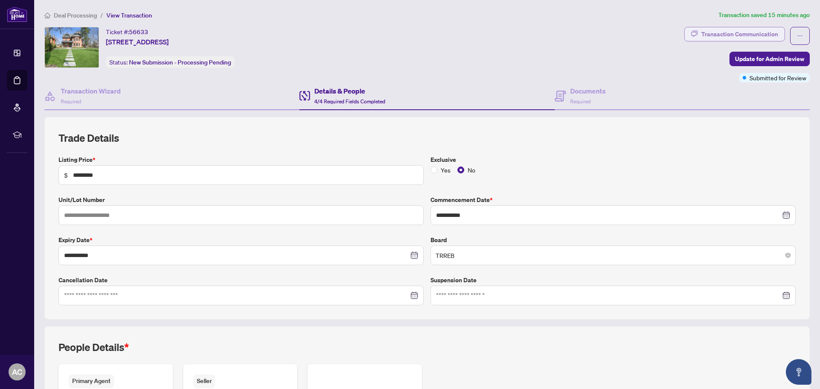
click at [715, 35] on div "Transaction Communication" at bounding box center [739, 34] width 77 height 14
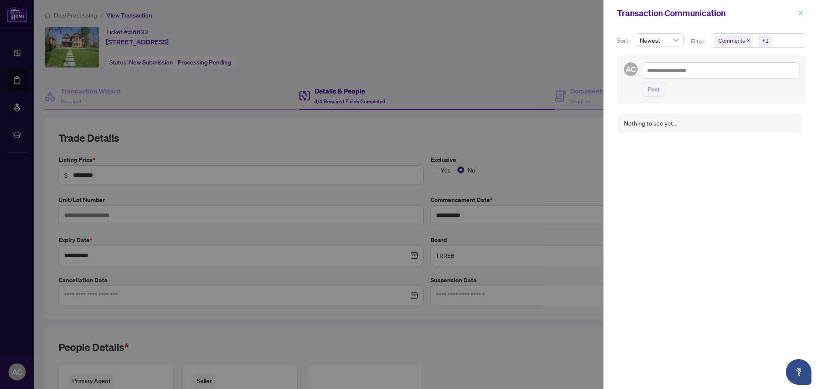
click at [798, 13] on button "button" at bounding box center [800, 13] width 11 height 10
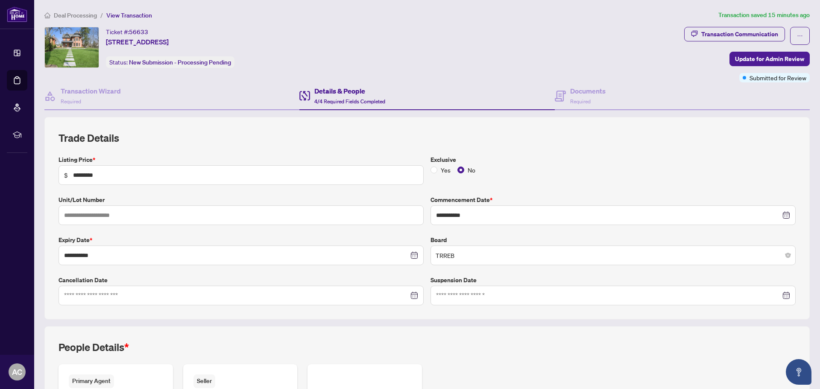
click at [322, 97] on div "Details & People 4/4 Required Fields Completed" at bounding box center [349, 96] width 71 height 20
click at [560, 92] on icon at bounding box center [560, 96] width 11 height 11
